Goal: Information Seeking & Learning: Check status

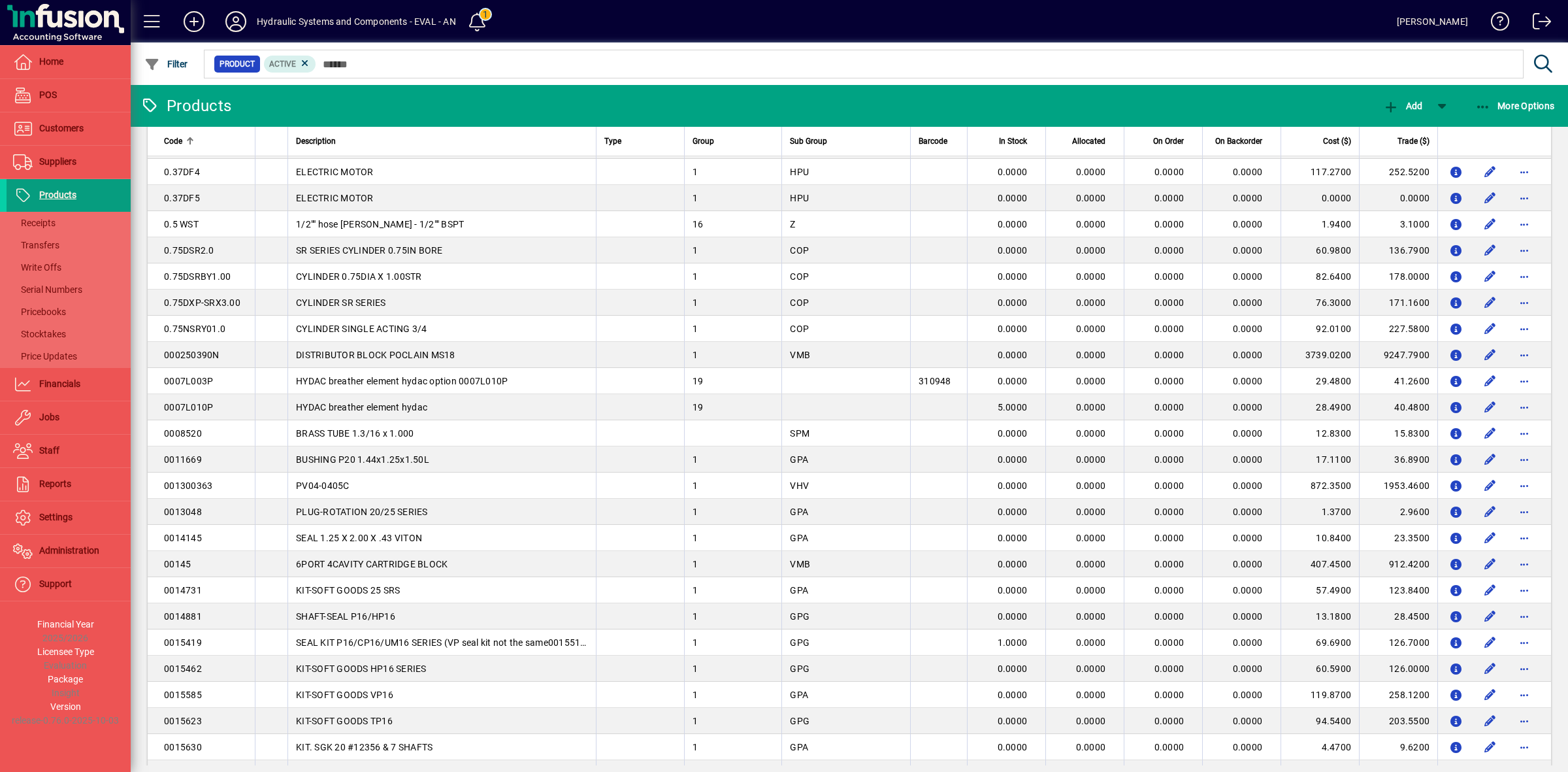
scroll to position [1144, 0]
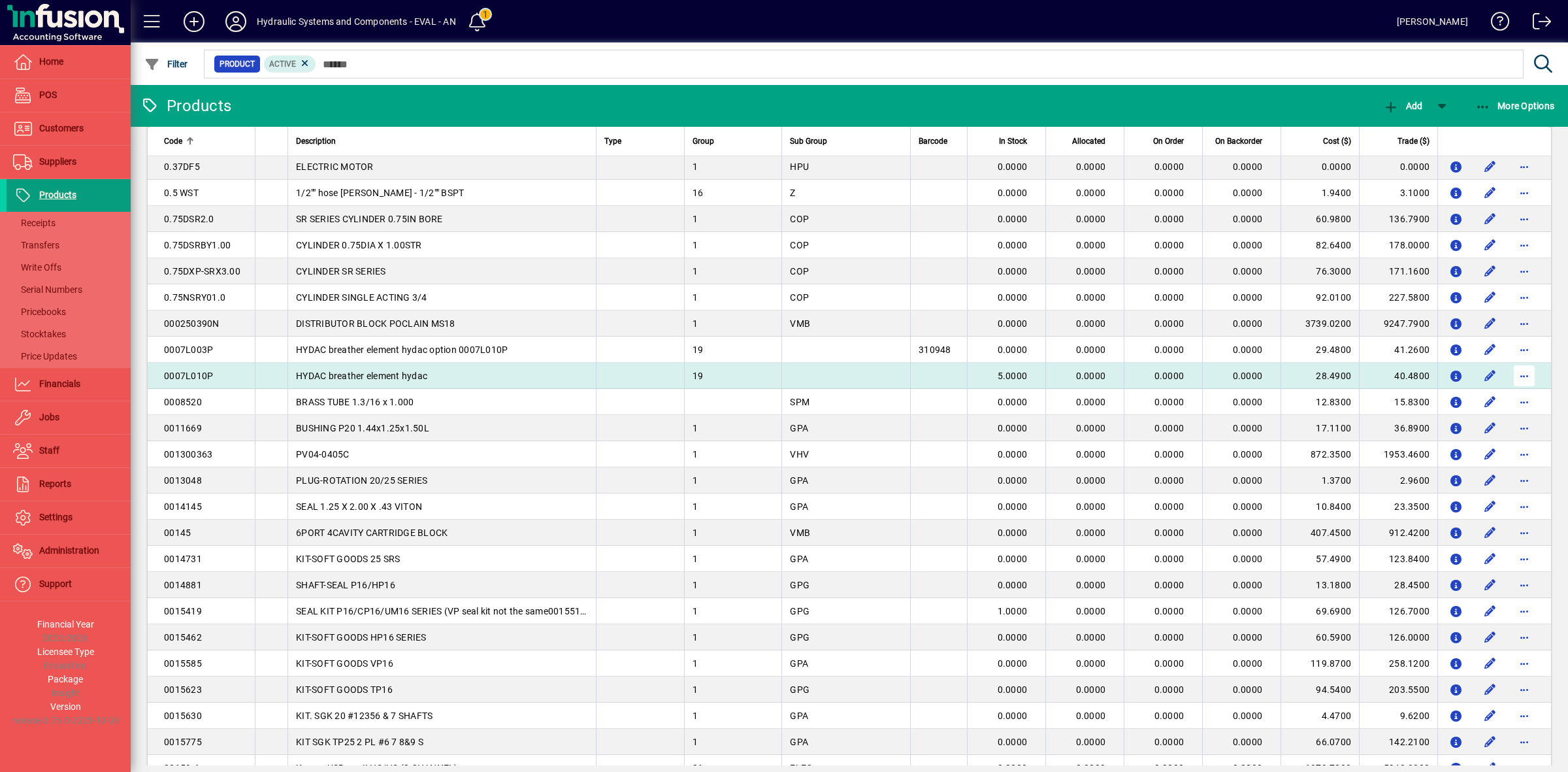
click at [1515, 378] on span "button" at bounding box center [1524, 375] width 31 height 31
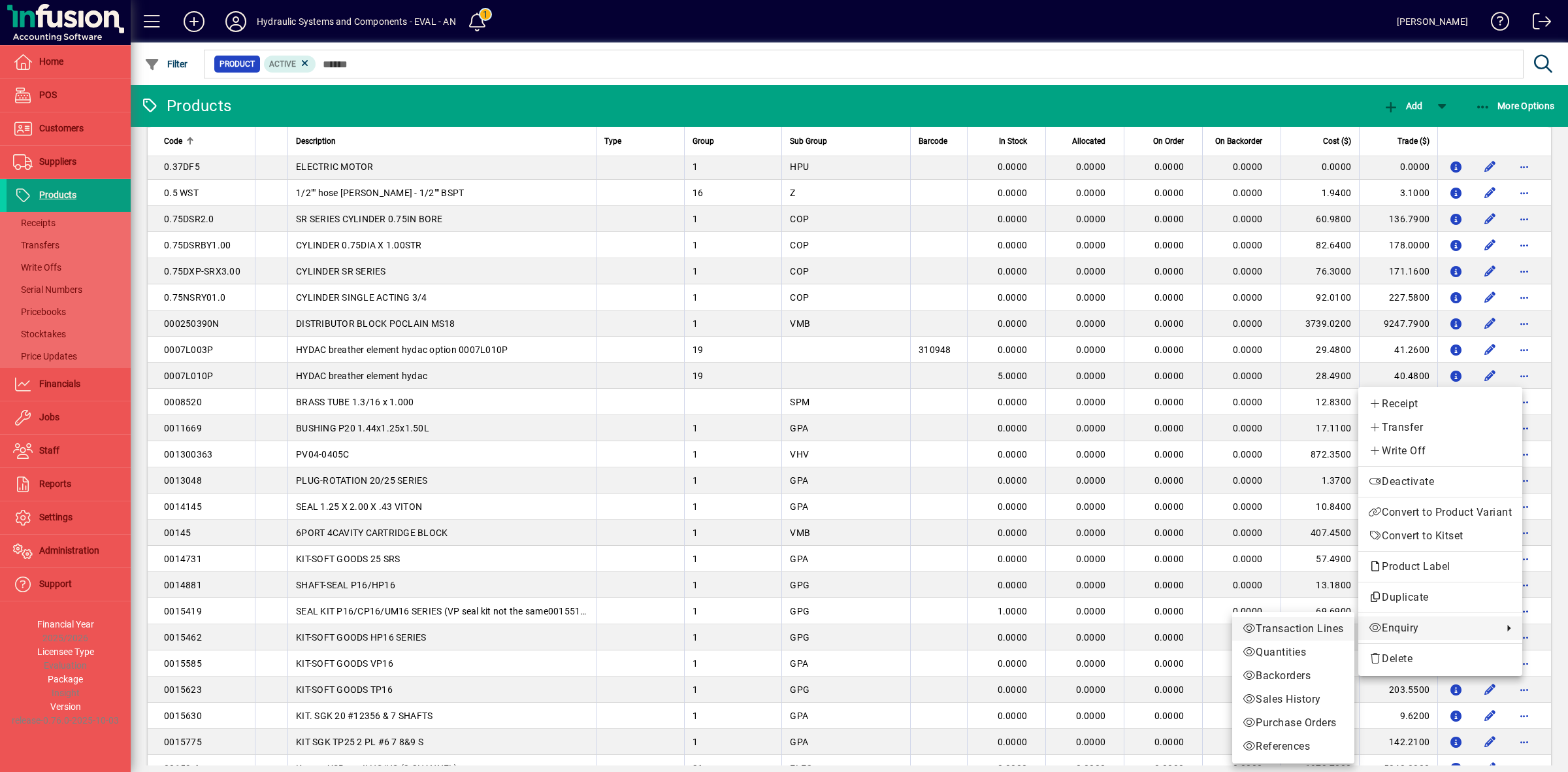
click at [1307, 629] on span "Transaction Lines" at bounding box center [1293, 628] width 101 height 16
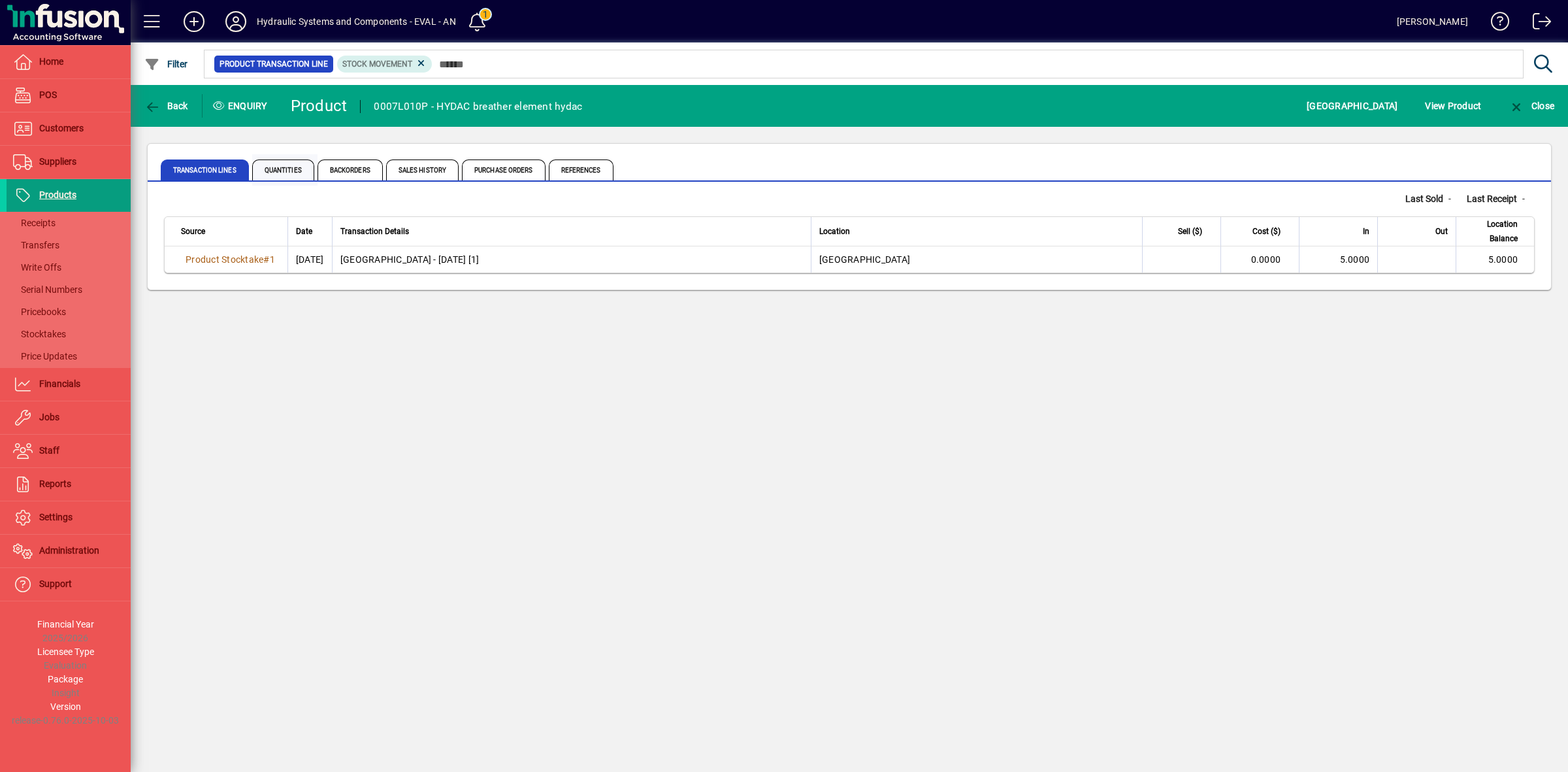
click at [296, 168] on span "Quantities" at bounding box center [283, 169] width 62 height 21
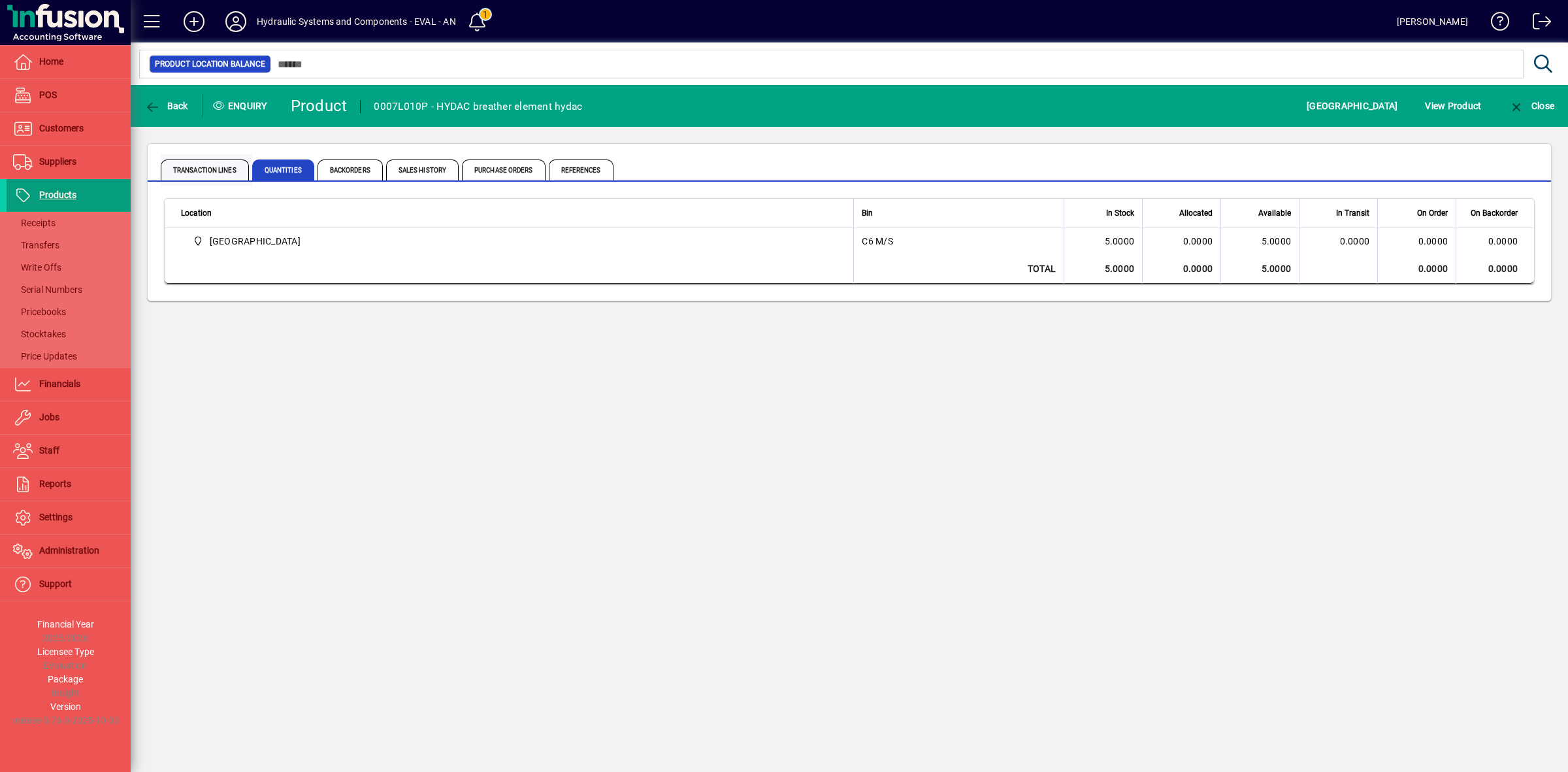
click at [214, 170] on span "Transaction Lines" at bounding box center [204, 169] width 88 height 21
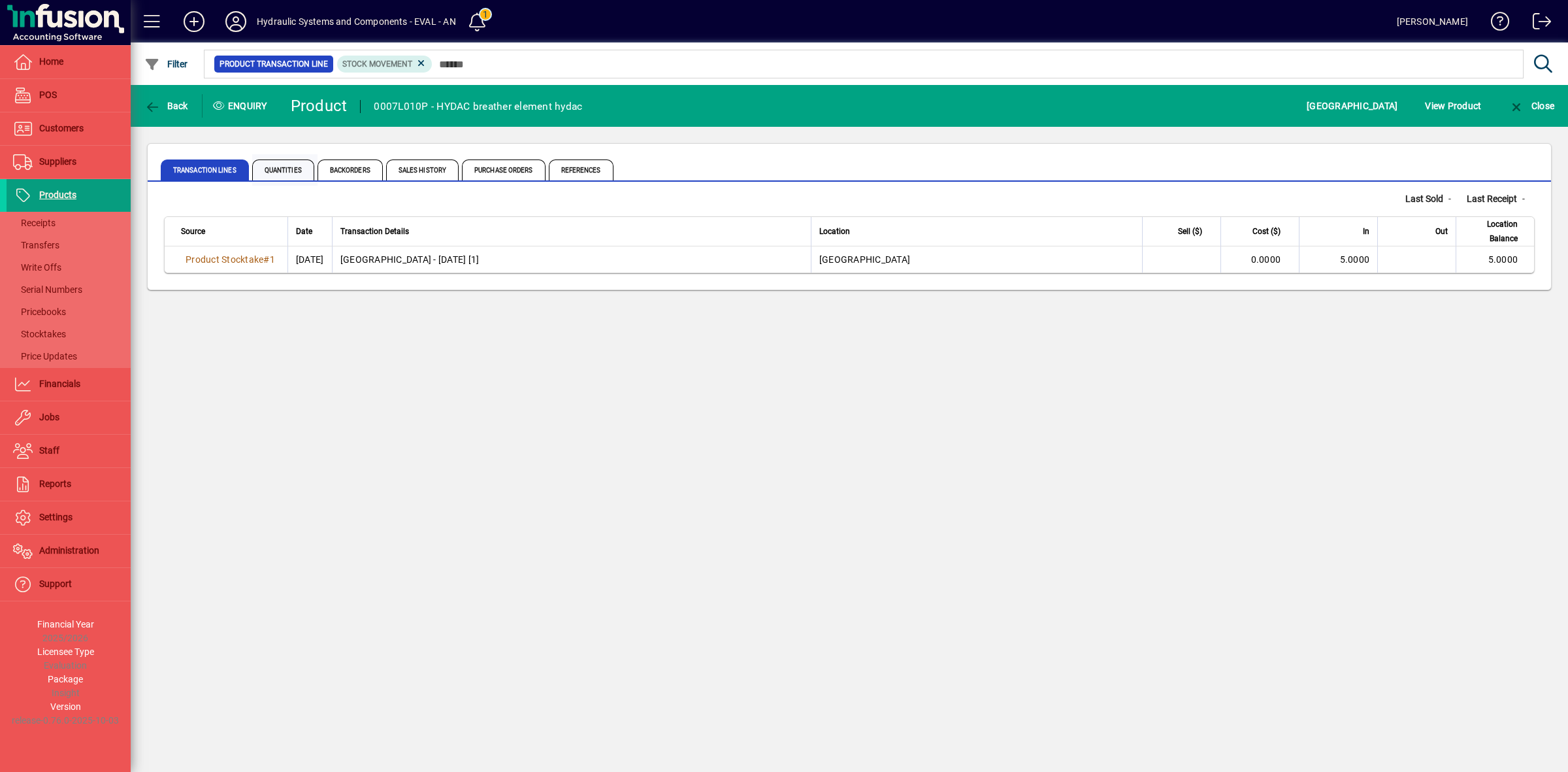
click at [287, 165] on span "Quantities" at bounding box center [283, 169] width 62 height 21
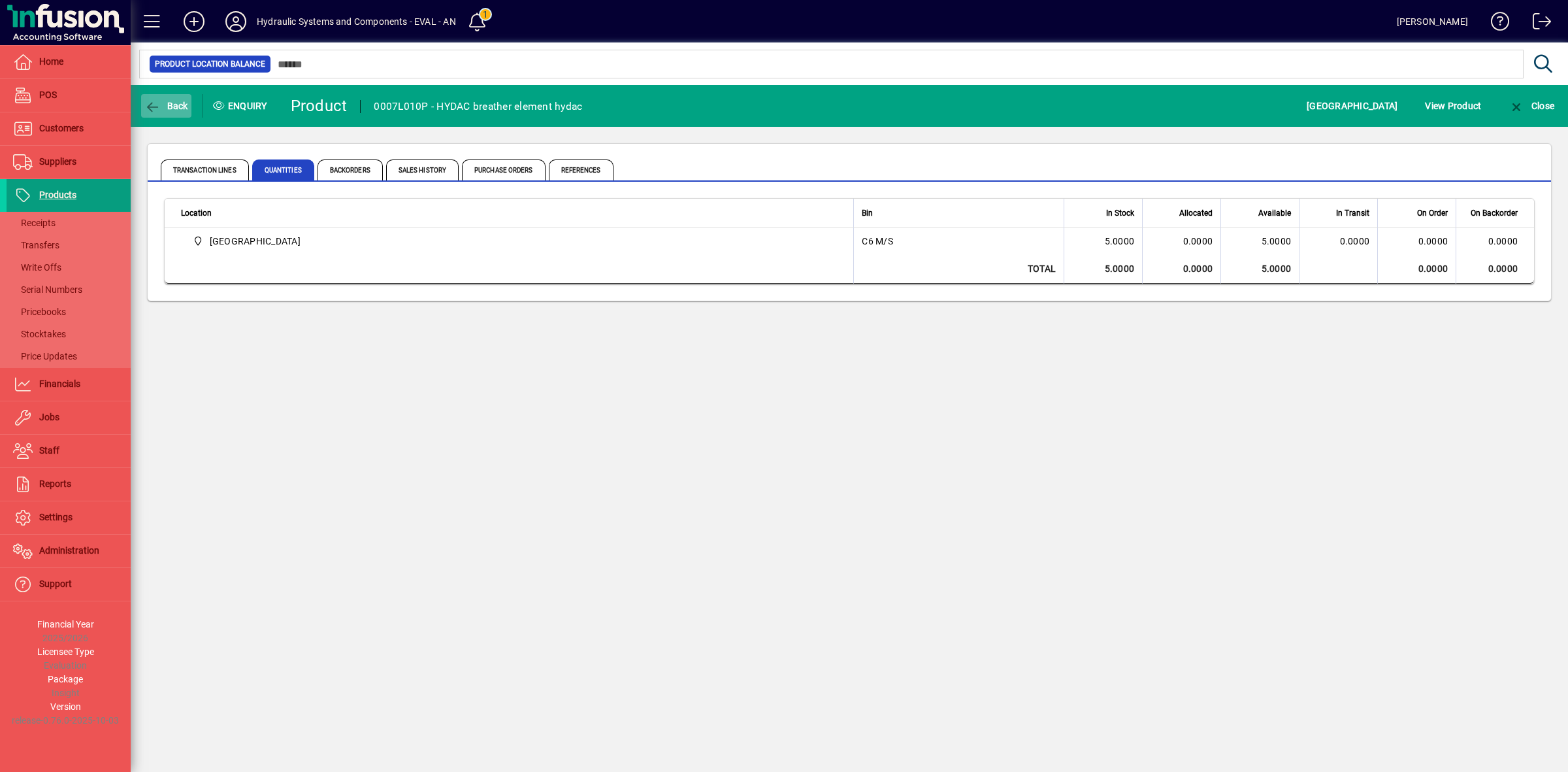
click at [177, 106] on span "Back" at bounding box center [166, 106] width 44 height 11
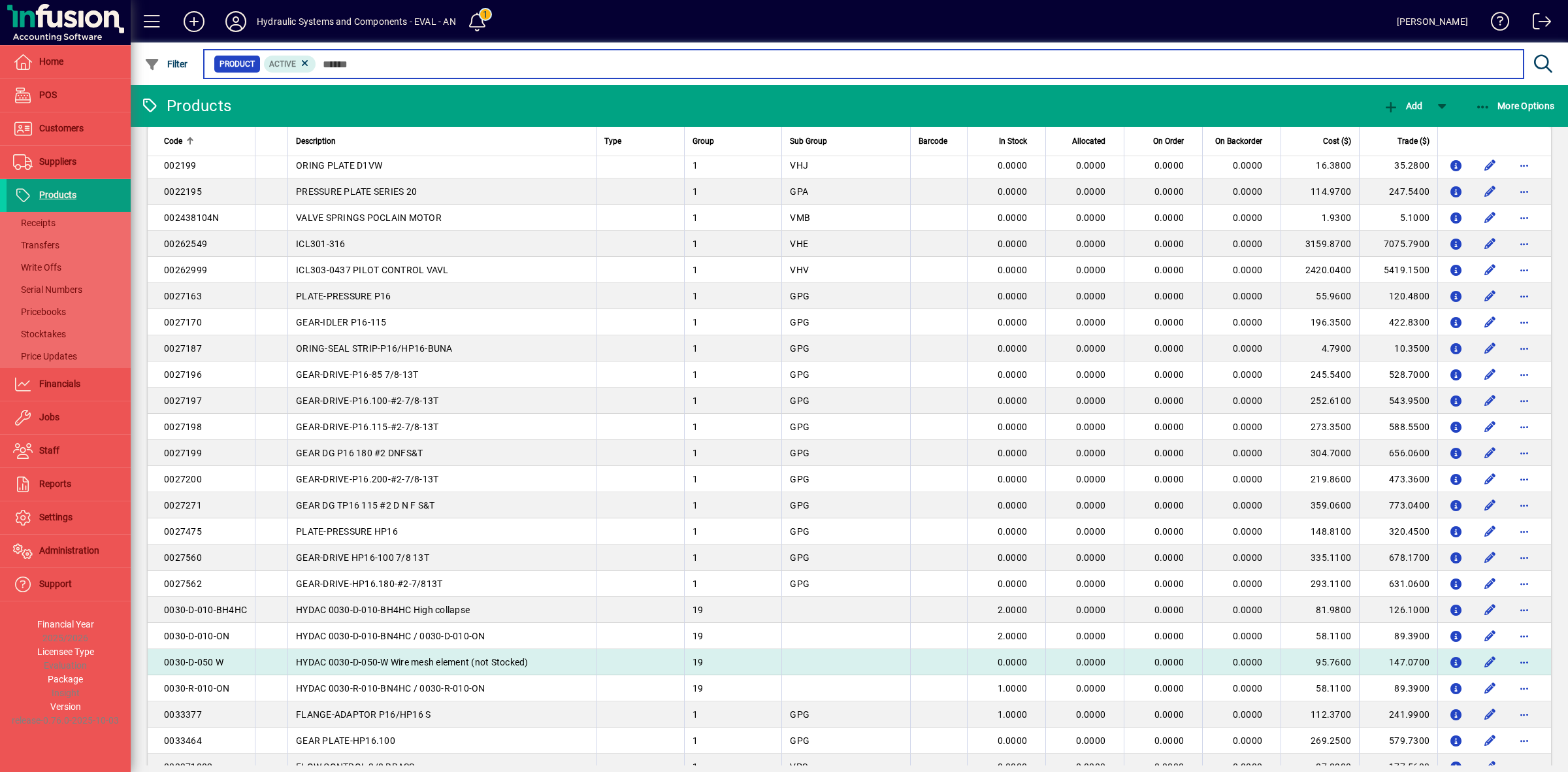
scroll to position [1716, 0]
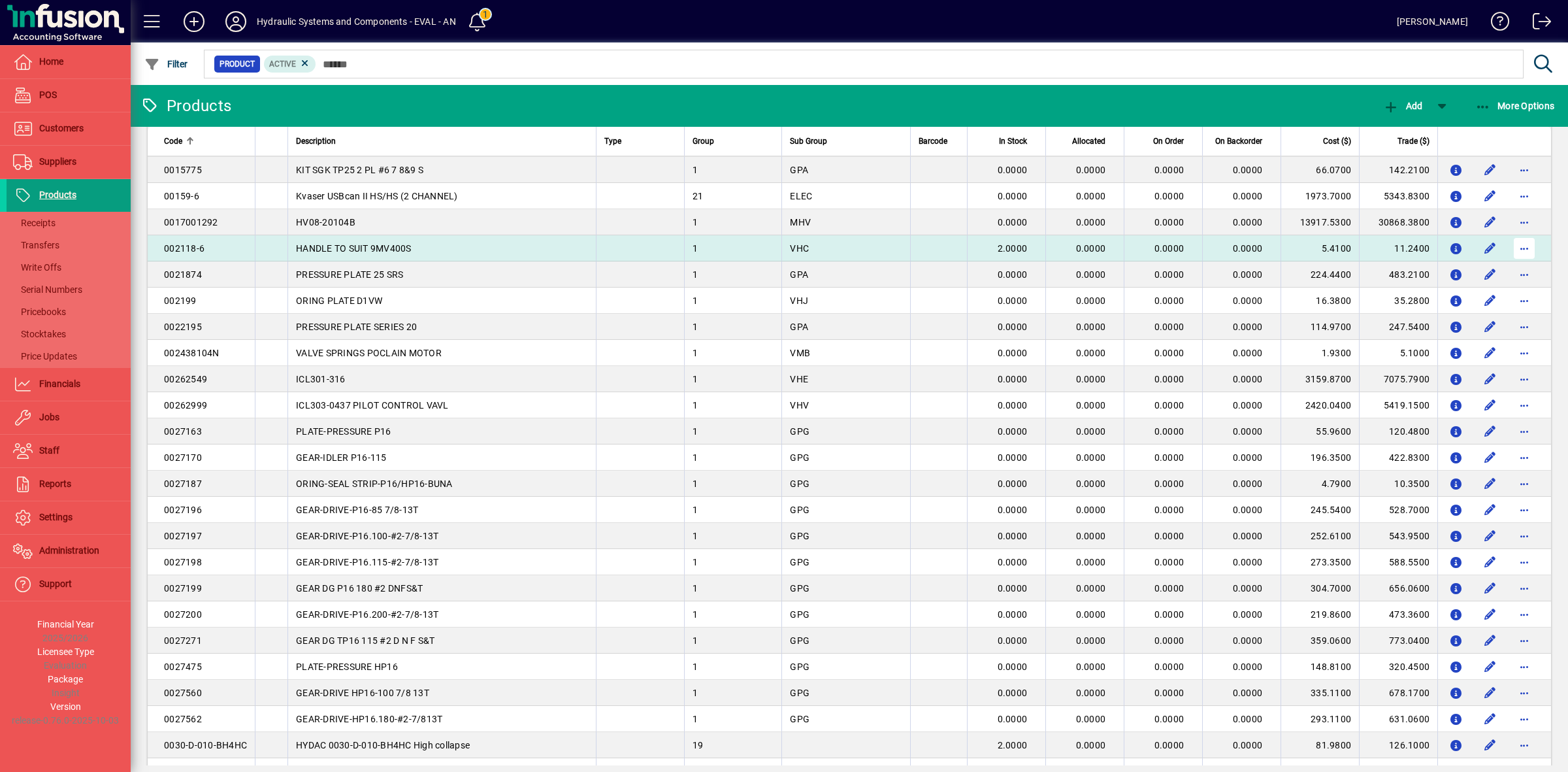
click at [1514, 246] on span "button" at bounding box center [1524, 248] width 31 height 31
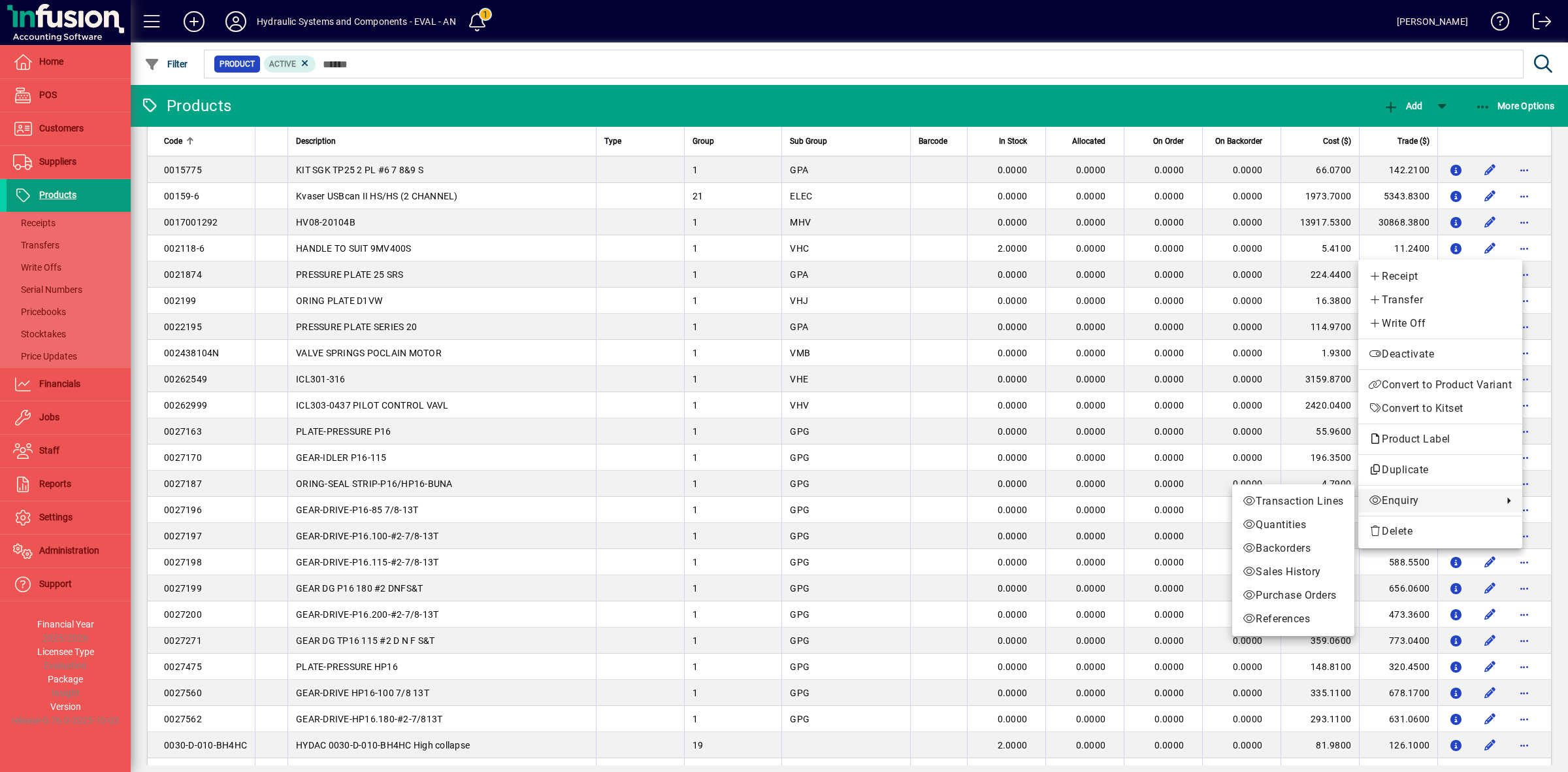
click at [1348, 504] on link "Transaction Lines" at bounding box center [1293, 501] width 122 height 24
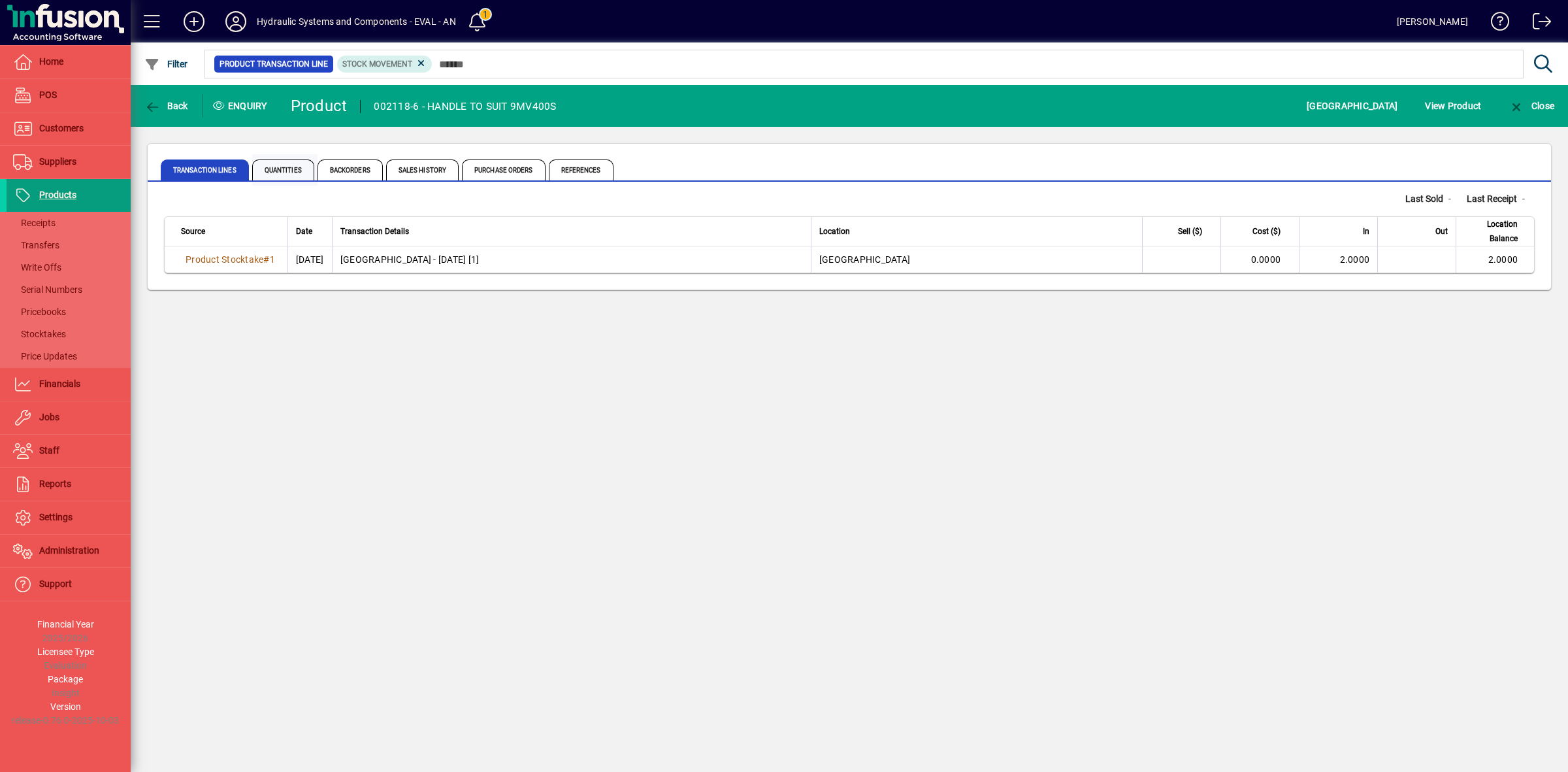
click at [282, 168] on span "Quantities" at bounding box center [283, 169] width 62 height 21
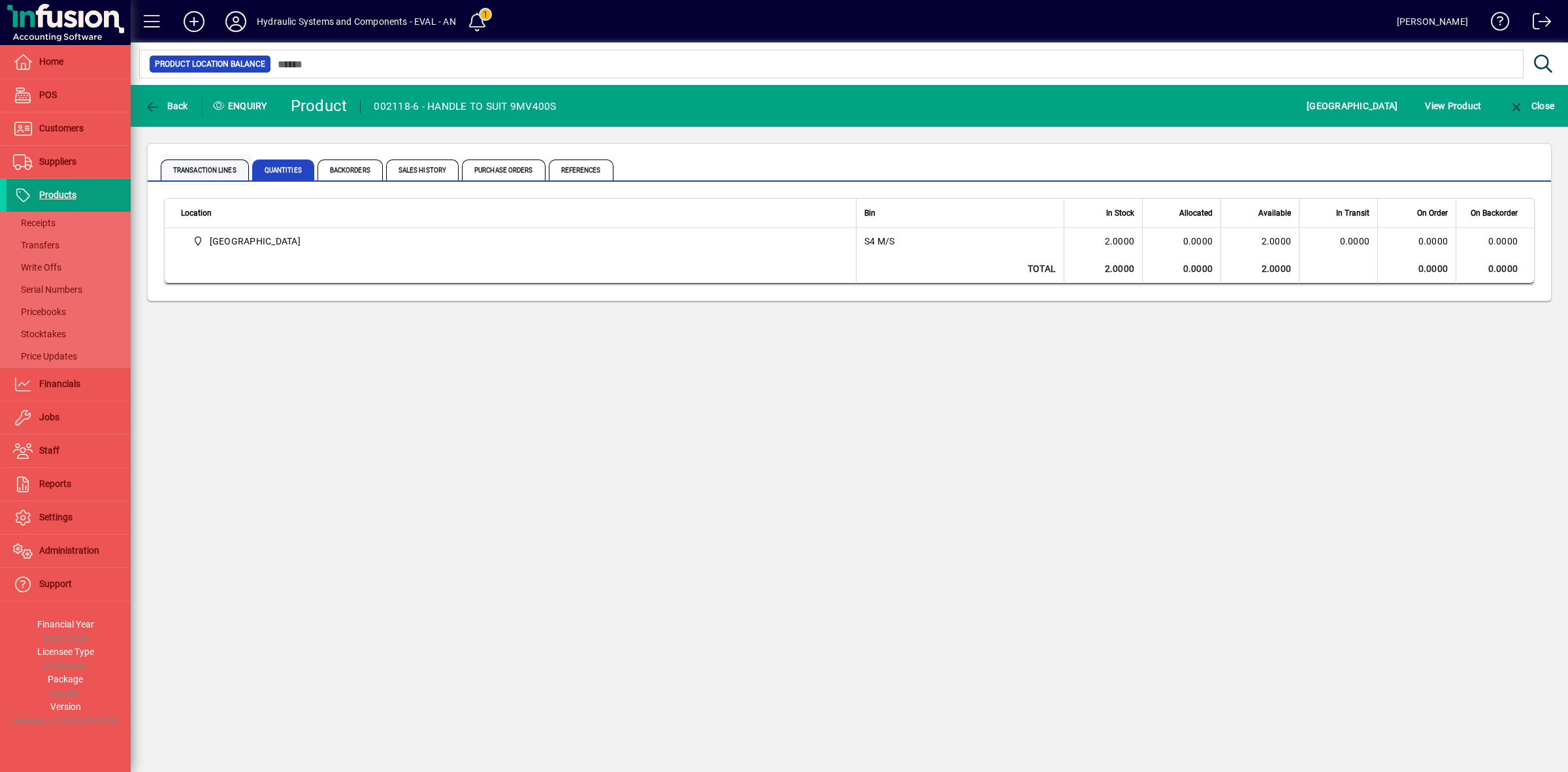
click at [199, 165] on span "Transaction Lines" at bounding box center [204, 169] width 88 height 21
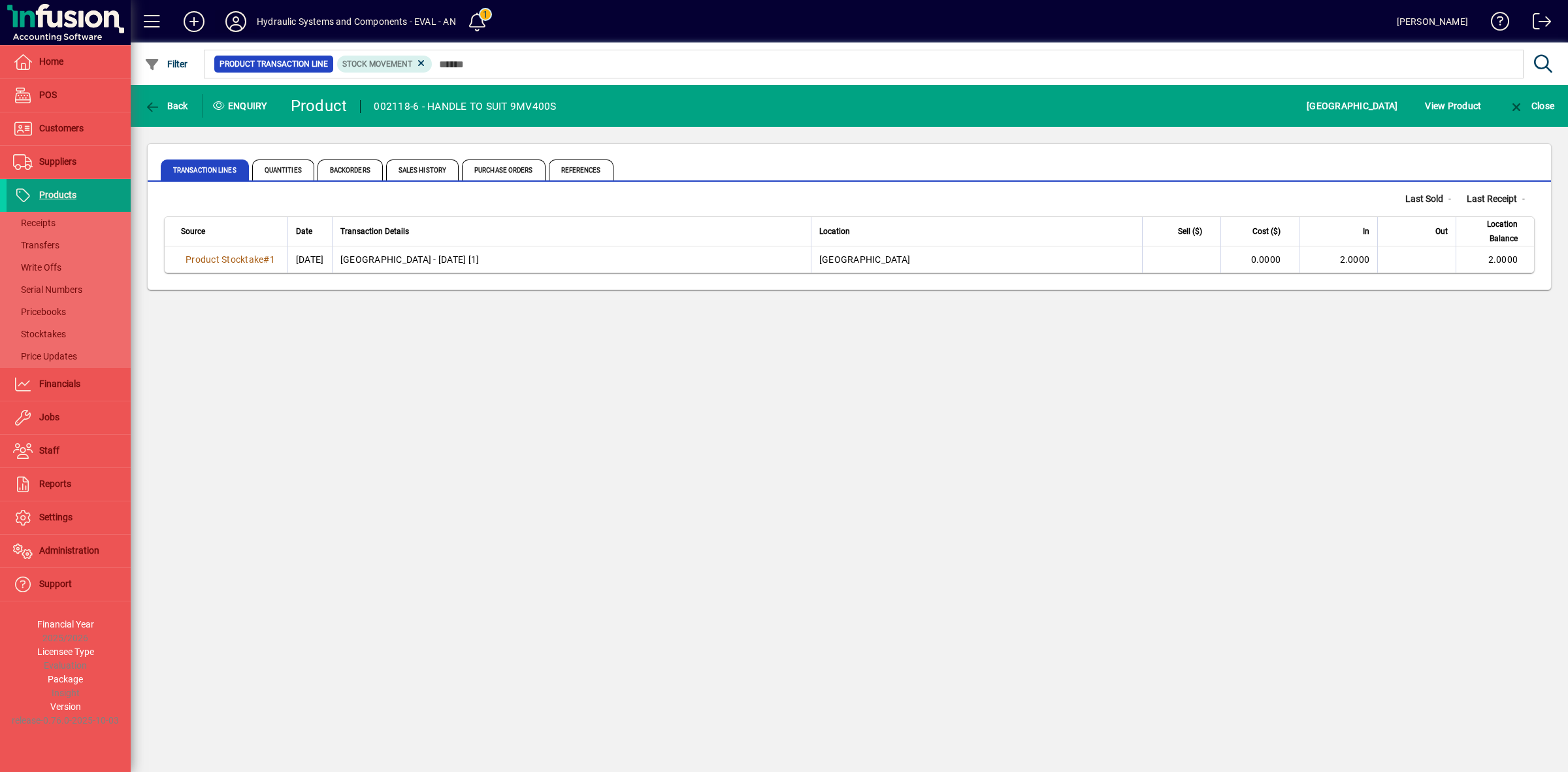
click at [236, 14] on icon at bounding box center [236, 21] width 26 height 21
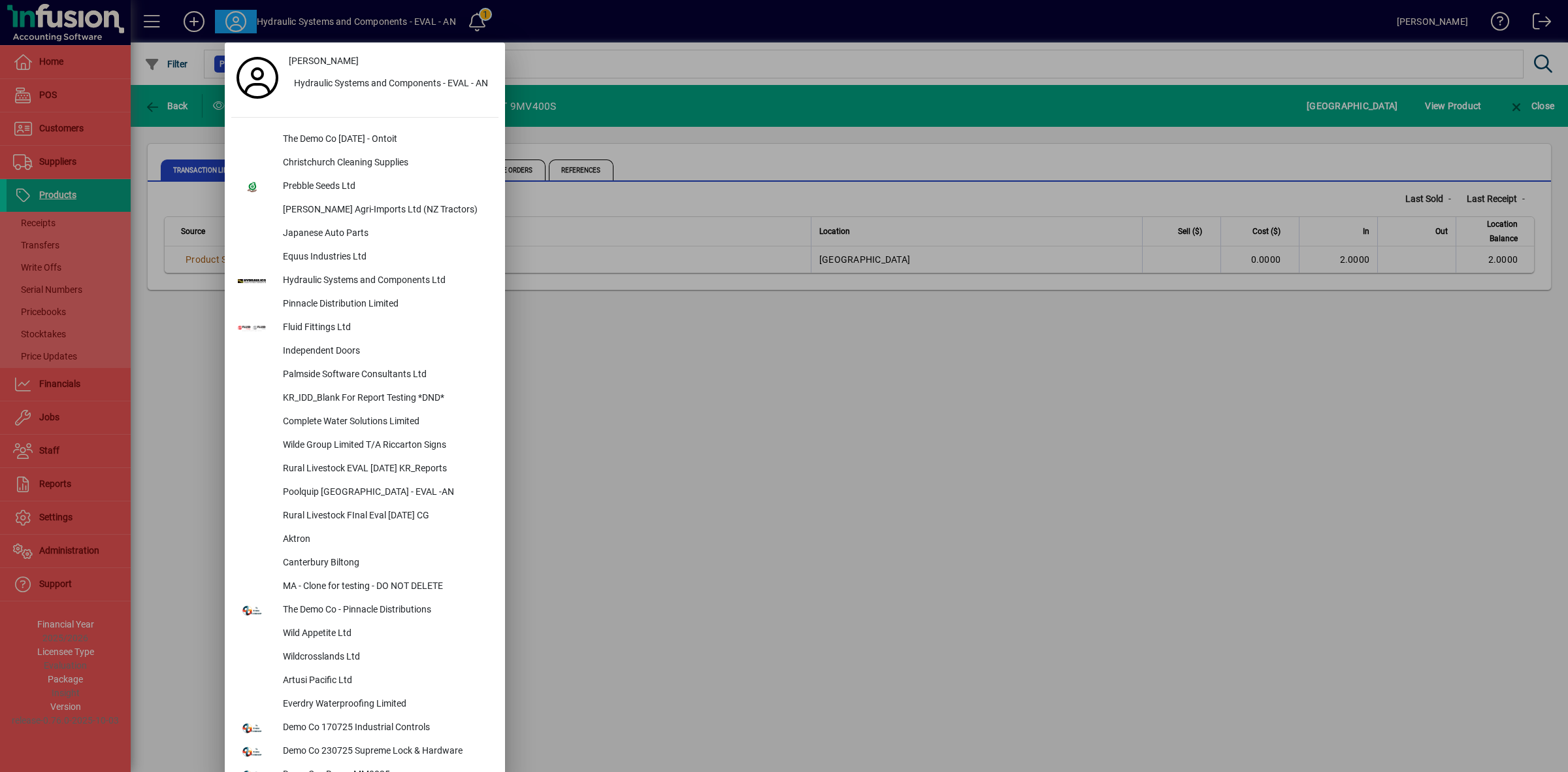
drag, startPoint x: 302, startPoint y: 142, endPoint x: 856, endPoint y: 462, distance: 639.8
click at [360, 352] on div "Independent Doors" at bounding box center [385, 352] width 226 height 24
